Goal: Transaction & Acquisition: Subscribe to service/newsletter

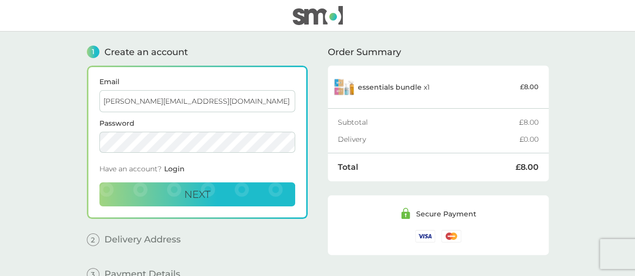
click at [229, 206] on div "Email [PERSON_NAME][EMAIL_ADDRESS][DOMAIN_NAME] Password Have an account? Login…" at bounding box center [197, 142] width 221 height 153
click at [241, 198] on button "Next" at bounding box center [197, 195] width 196 height 24
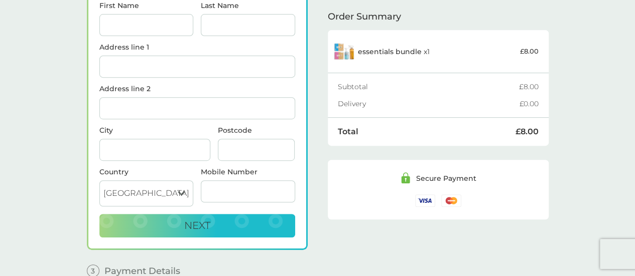
scroll to position [170, 0]
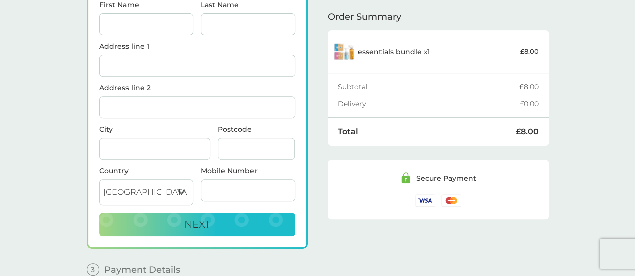
click at [164, 19] on input "First Name" at bounding box center [146, 24] width 94 height 22
type input "[PERSON_NAME]"
type input "[STREET_ADDRESS]"
type input "[GEOGRAPHIC_DATA]"
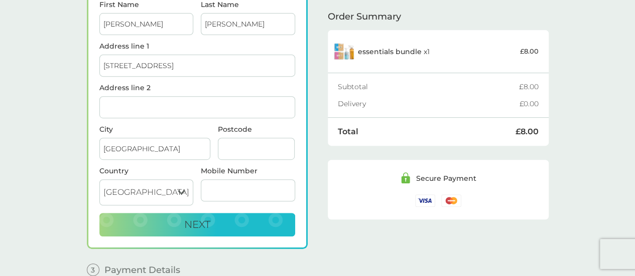
type input "SW17 8EW"
type input "07808809372"
click at [165, 56] on input "[STREET_ADDRESS]" at bounding box center [197, 66] width 196 height 22
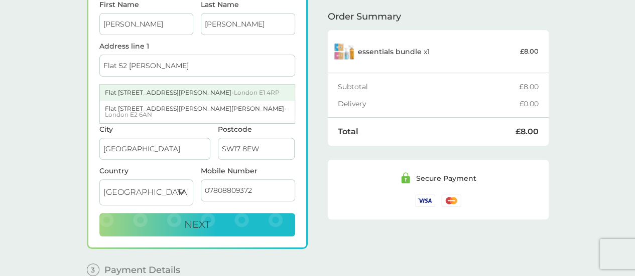
click at [132, 86] on div "Flat [STREET_ADDRESS][PERSON_NAME]" at bounding box center [197, 93] width 195 height 16
type input "Flat [STREET_ADDRESS][PERSON_NAME]"
type input "[STREET_ADDRESS]"
type input "E1 4RP"
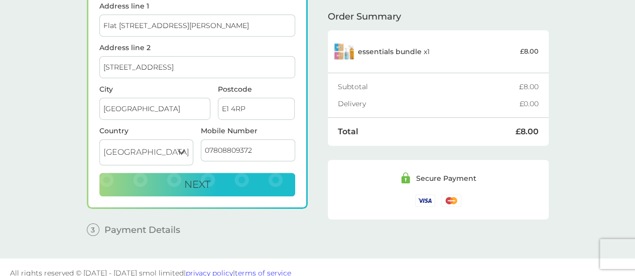
scroll to position [211, 0]
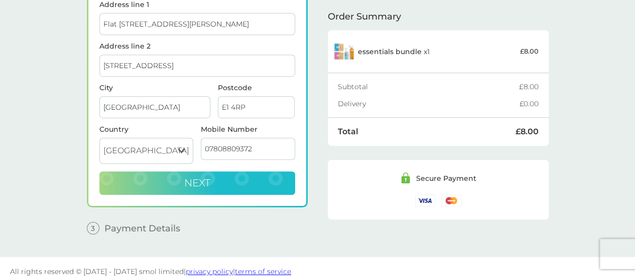
click at [193, 177] on span "Next" at bounding box center [197, 183] width 26 height 12
checkbox input "true"
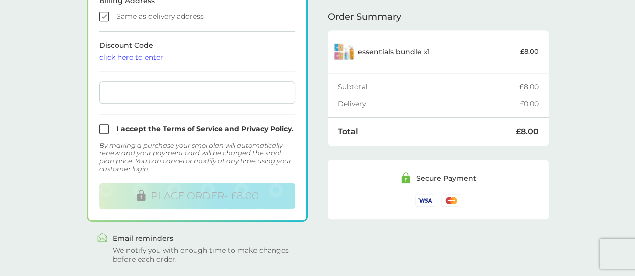
scroll to position [344, 0]
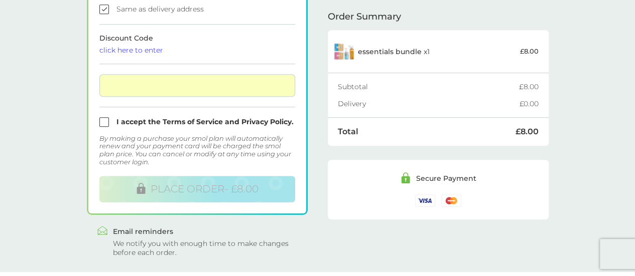
click at [223, 63] on form "Billing Address Same as delivery address Discount Code click here to enter I ac…" at bounding box center [197, 96] width 196 height 213
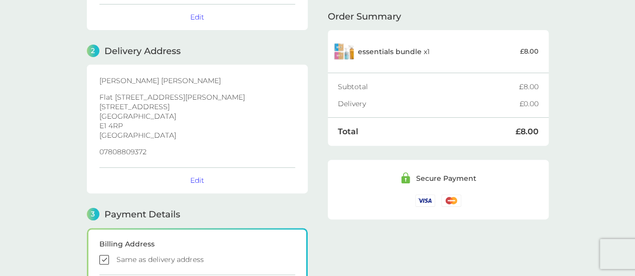
scroll to position [0, 0]
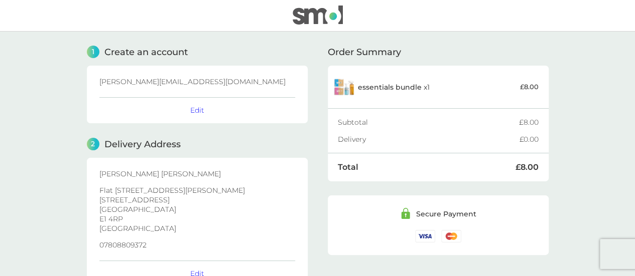
click at [306, 22] on img at bounding box center [317, 15] width 50 height 19
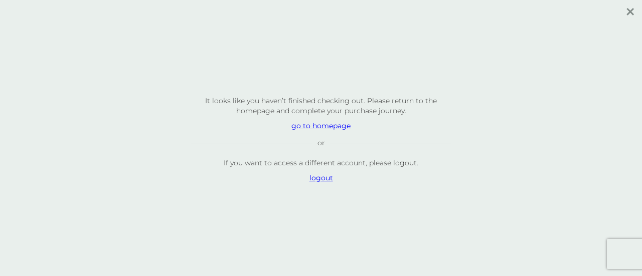
click at [322, 127] on p "go to homepage" at bounding box center [321, 126] width 261 height 10
